Goal: Task Accomplishment & Management: Use online tool/utility

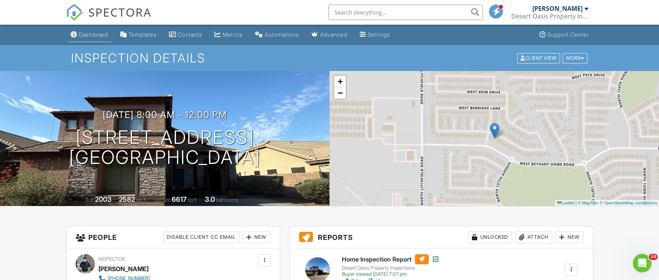
click at [89, 36] on div "Dashboard" at bounding box center [93, 34] width 29 height 7
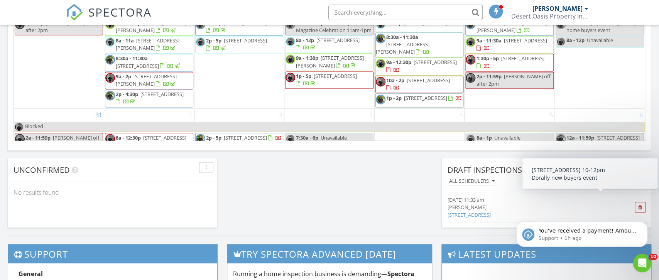
scroll to position [314, 0]
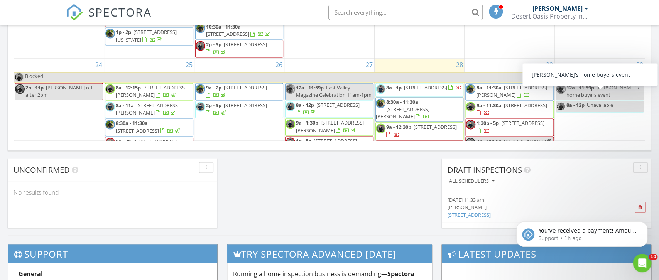
click at [587, 91] on span "12a - 11:59p" at bounding box center [581, 87] width 28 height 7
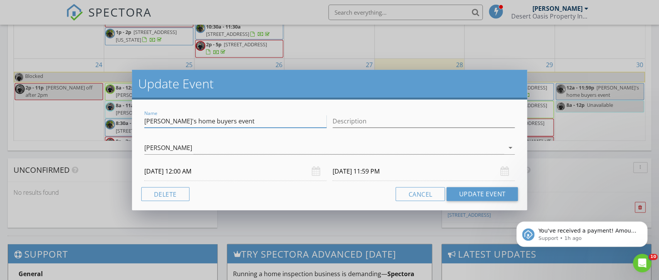
drag, startPoint x: 243, startPoint y: 126, endPoint x: 120, endPoint y: 120, distance: 123.7
click at [144, 119] on input "Dorally's home buyers event" at bounding box center [235, 121] width 182 height 13
type input "Joe blocked"
click at [473, 194] on button "Update Event" at bounding box center [482, 194] width 71 height 14
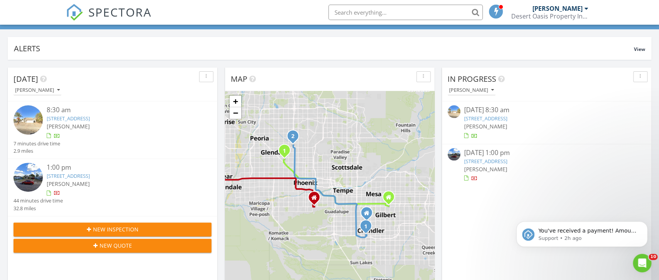
scroll to position [0, 0]
